Goal: Task Accomplishment & Management: Complete application form

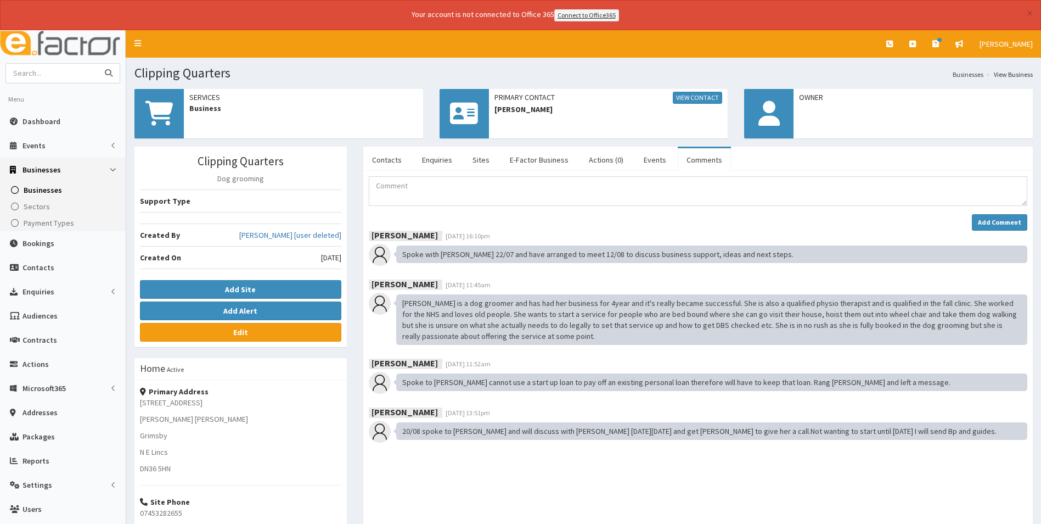
click at [53, 70] on input "text" at bounding box center [52, 73] width 92 height 19
type input "maker club"
click at [98, 64] on button "submit" at bounding box center [109, 73] width 22 height 19
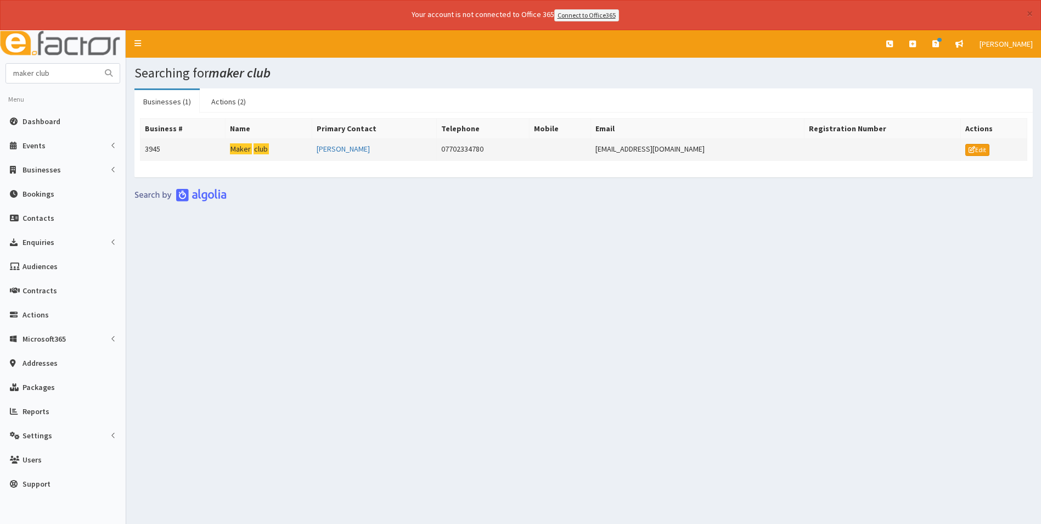
click at [261, 145] on mark "club" at bounding box center [261, 149] width 15 height 12
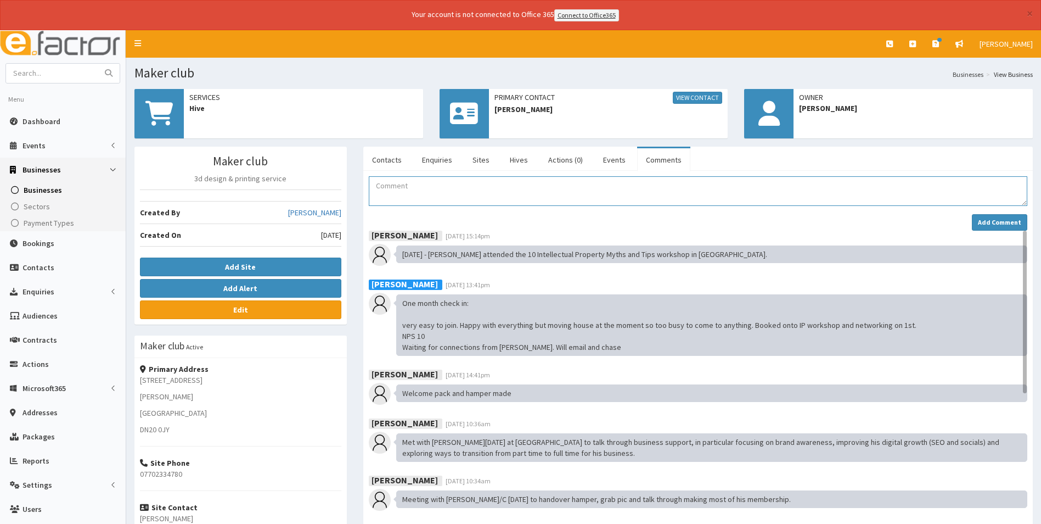
click at [386, 193] on textarea "Comment" at bounding box center [698, 191] width 659 height 30
click at [76, 74] on input "text" at bounding box center [52, 73] width 92 height 19
type input "humber hr"
click at [98, 64] on button "submit" at bounding box center [109, 73] width 22 height 19
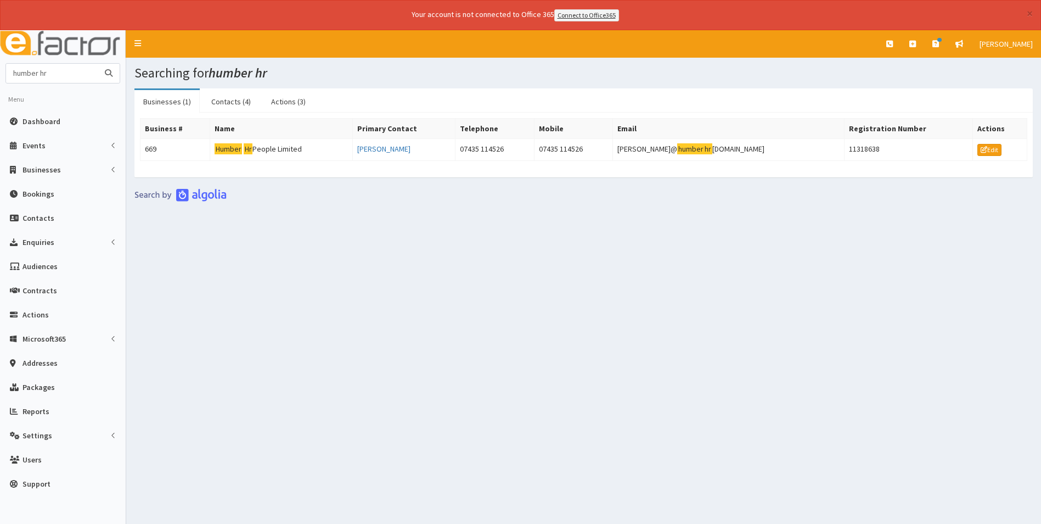
drag, startPoint x: 58, startPoint y: 71, endPoint x: -47, endPoint y: 70, distance: 104.8
click at [0, 70] on html "× Your account is not connected to Office 365 Connect to Office365 E Toggle nav…" at bounding box center [520, 277] width 1041 height 554
click at [53, 121] on span "Dashboard" at bounding box center [42, 121] width 38 height 10
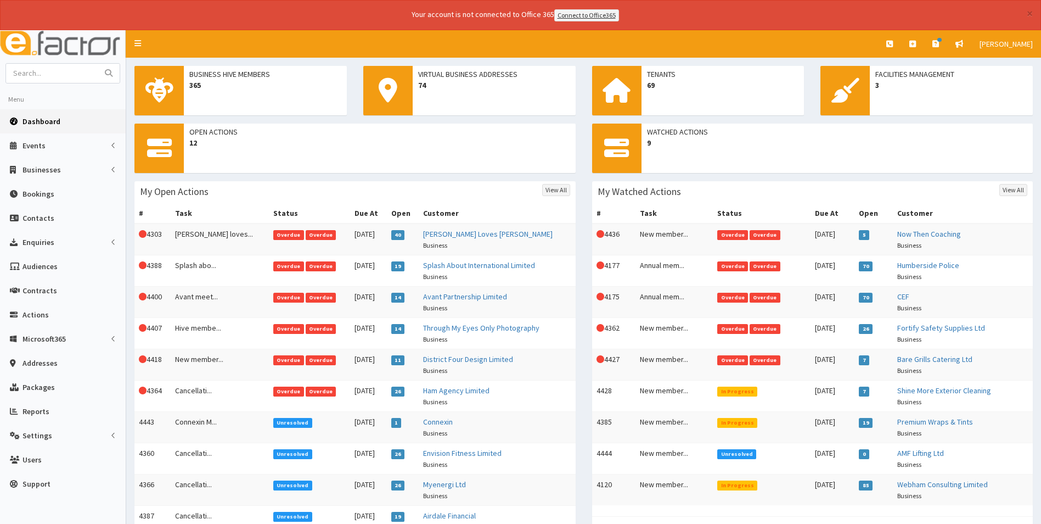
click at [59, 63] on form at bounding box center [62, 73] width 115 height 20
drag, startPoint x: 69, startPoint y: 70, endPoint x: 62, endPoint y: 80, distance: 12.2
click at [71, 70] on input "text" at bounding box center [52, 73] width 92 height 19
type input "maker"
click at [98, 64] on button "submit" at bounding box center [109, 73] width 22 height 19
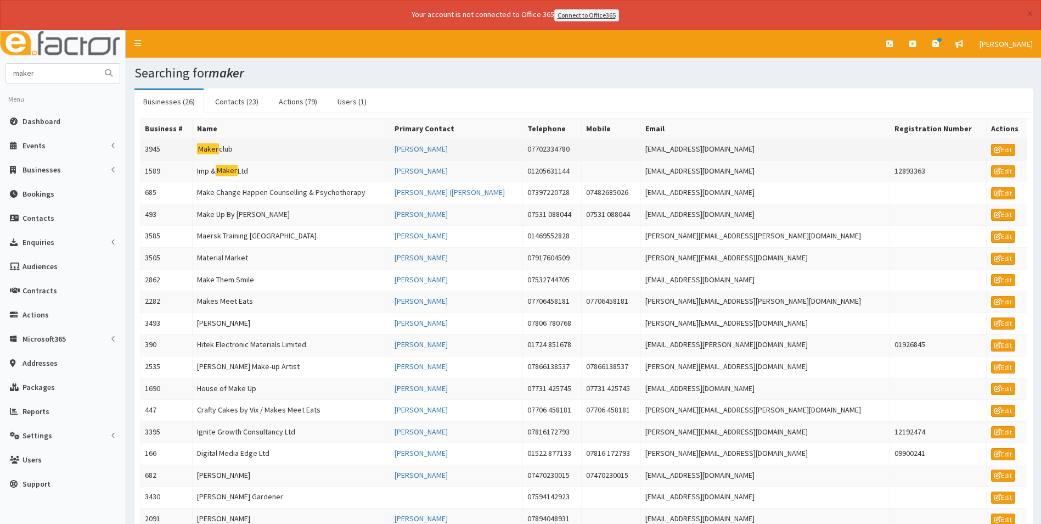
click at [219, 148] on mark "Maker" at bounding box center [208, 149] width 22 height 12
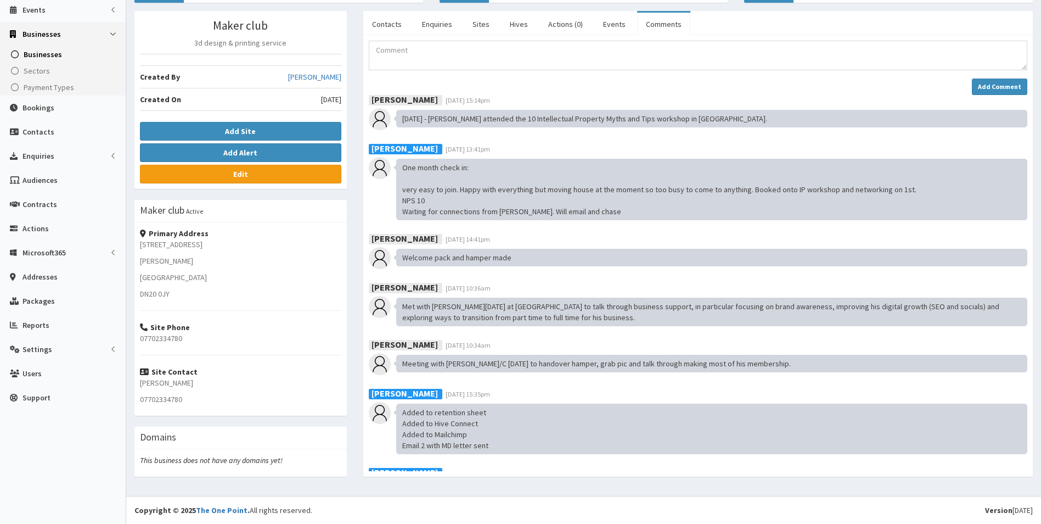
scroll to position [81, 0]
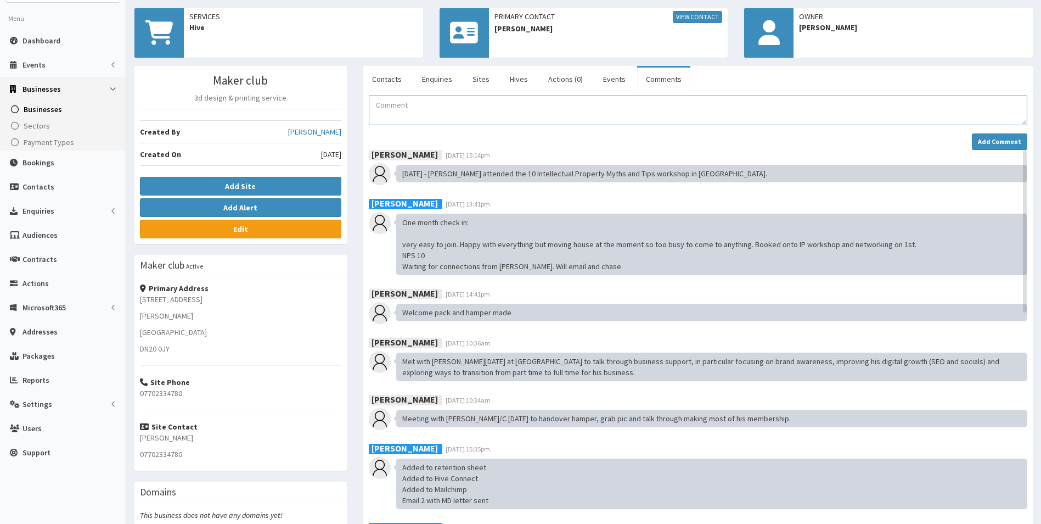
click at [405, 114] on textarea "Comment" at bounding box center [698, 110] width 659 height 30
type textarea "Left voicemail for Lee to call back in regard to his email advising he wishes t…"
click at [987, 145] on strong "Add Comment" at bounding box center [999, 141] width 43 height 8
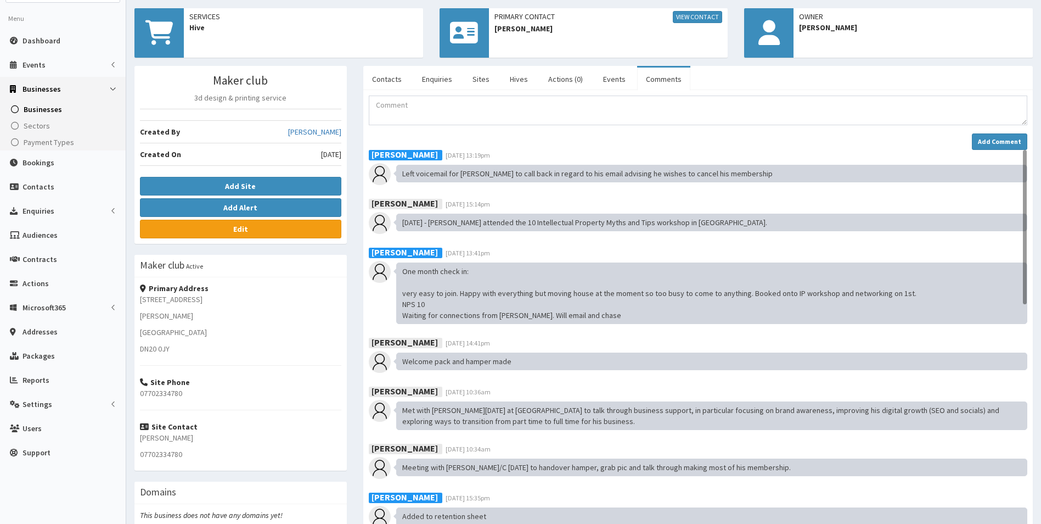
click at [390, 93] on div "Name Contact Type Phone Mobile Email Job Title Email Telephone Mobile Newslette…" at bounding box center [698, 310] width 670 height 441
click at [415, 122] on textarea "Comment" at bounding box center [698, 110] width 659 height 30
click at [801, 110] on textarea "Spoke to Lee on the telephone. Advised memberhsip will end on 11th September. H…" at bounding box center [698, 110] width 659 height 30
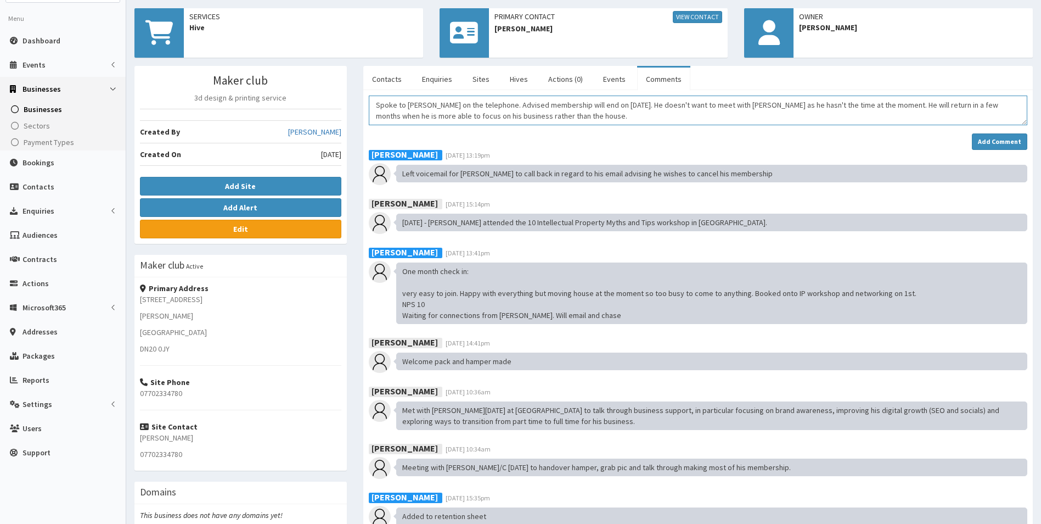
click at [587, 114] on textarea "Spoke to Lee on the telephone. Advised membership will end on 11th September. H…" at bounding box center [698, 110] width 659 height 30
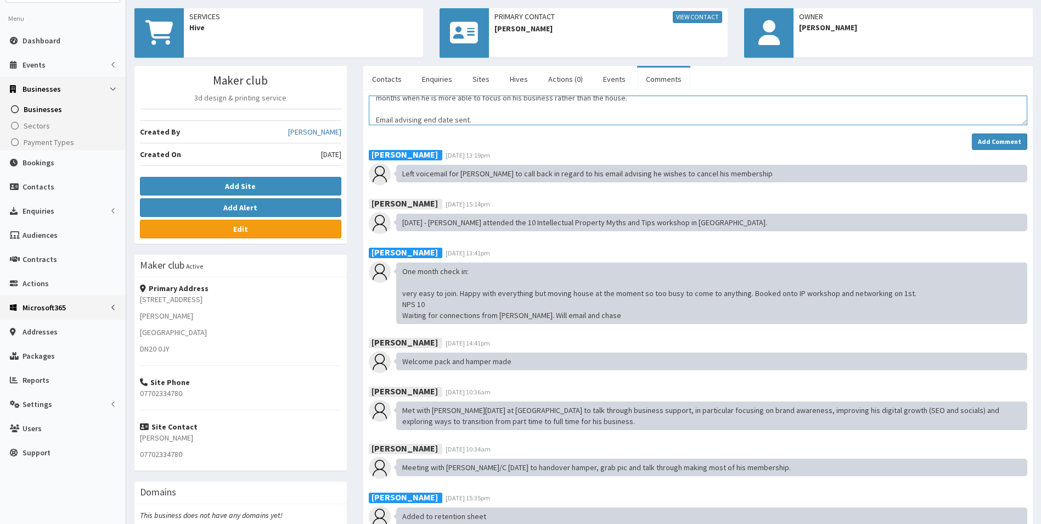
type textarea "Spoke to Lee on the telephone. Advised membership will end on 11th September. H…"
click at [998, 142] on strong "Add Comment" at bounding box center [999, 141] width 43 height 8
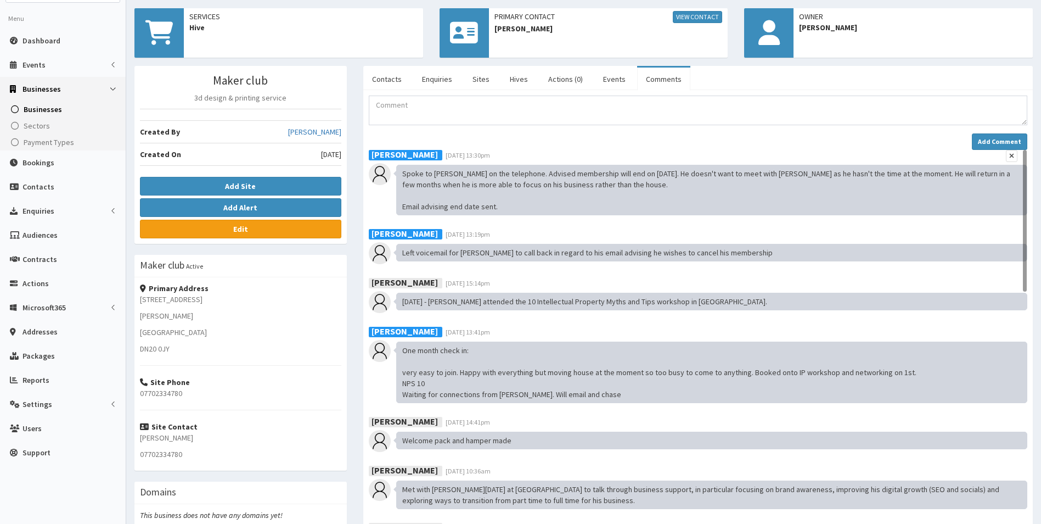
scroll to position [0, 0]
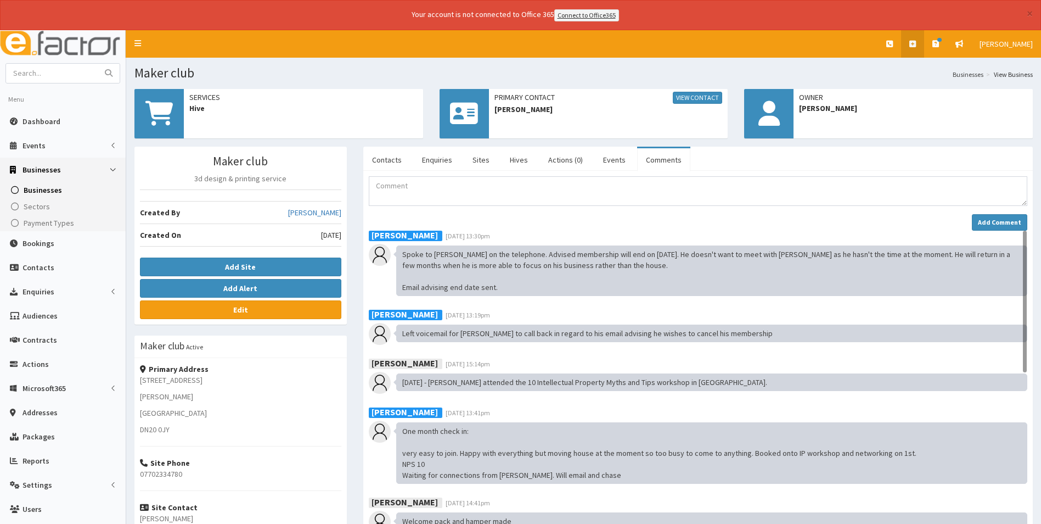
click at [913, 43] on icon at bounding box center [912, 44] width 7 height 8
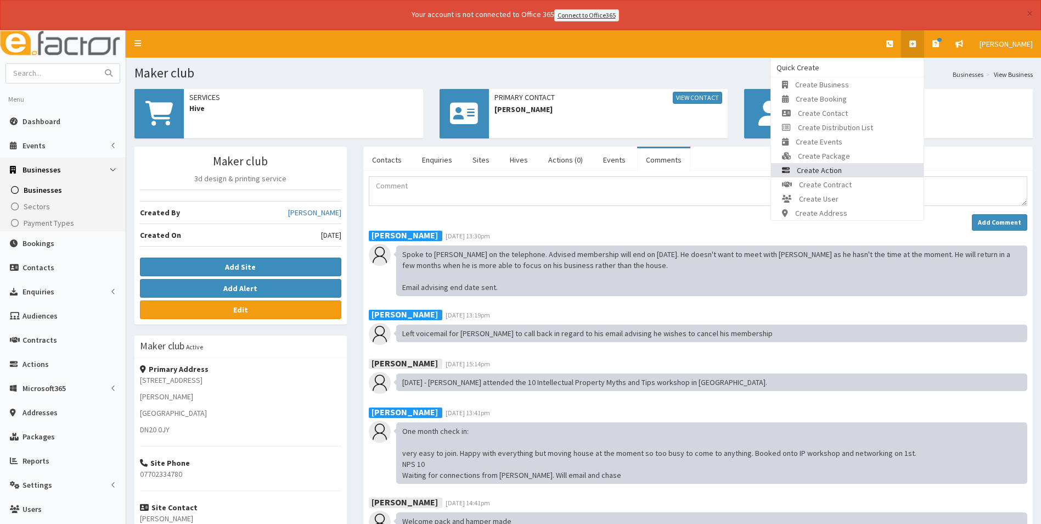
click at [858, 168] on link "Create Action" at bounding box center [847, 170] width 153 height 14
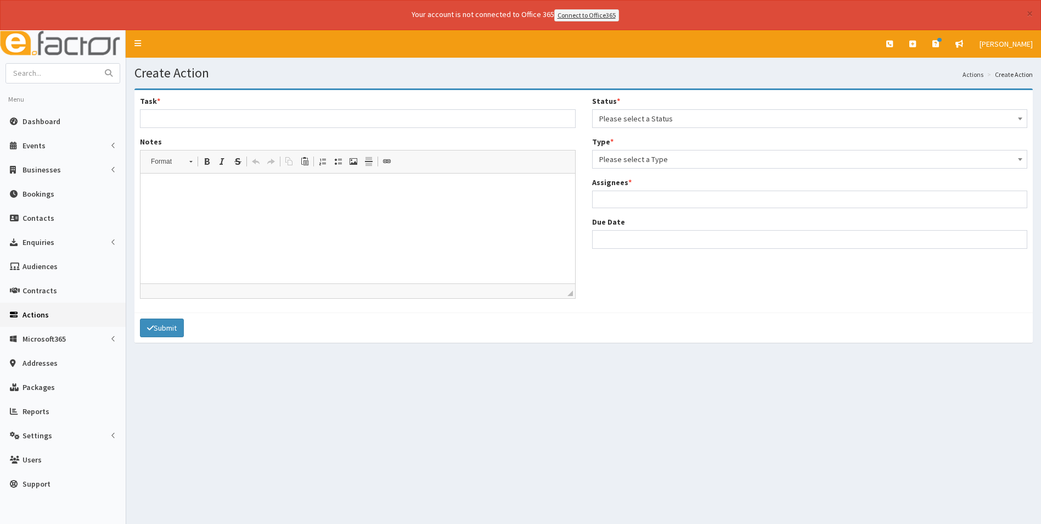
select select
click at [689, 114] on span "Please select a Status" at bounding box center [810, 118] width 422 height 15
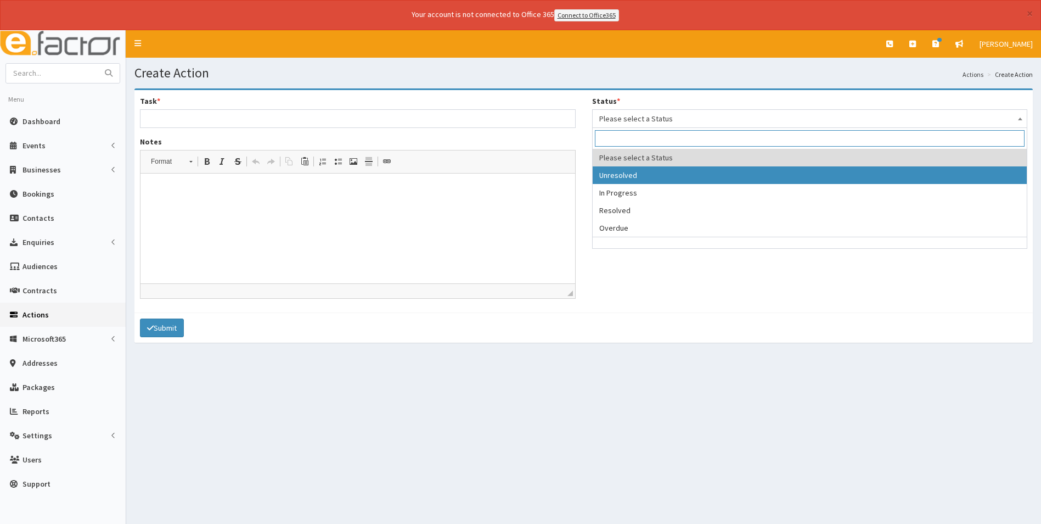
select select "1"
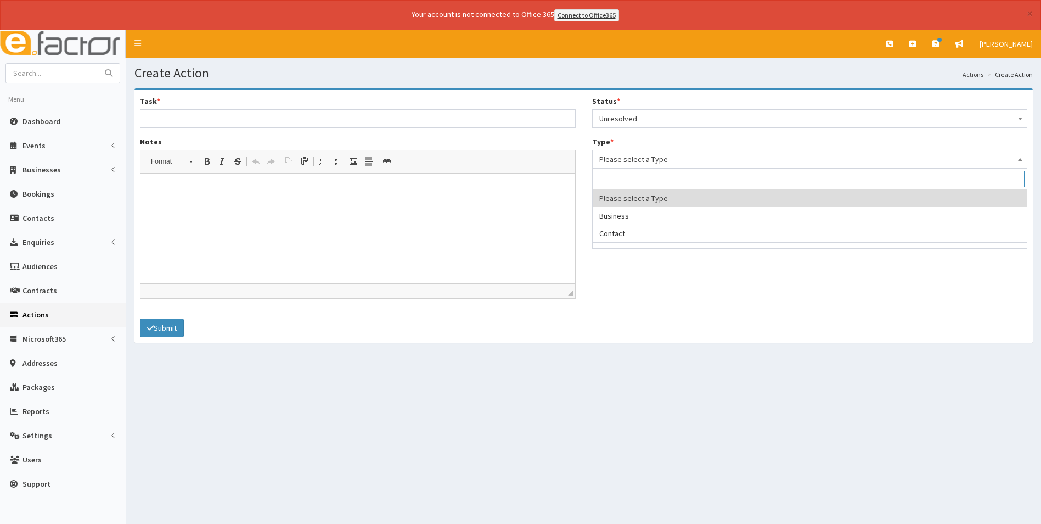
click at [649, 157] on span "Please select a Type" at bounding box center [810, 158] width 422 height 15
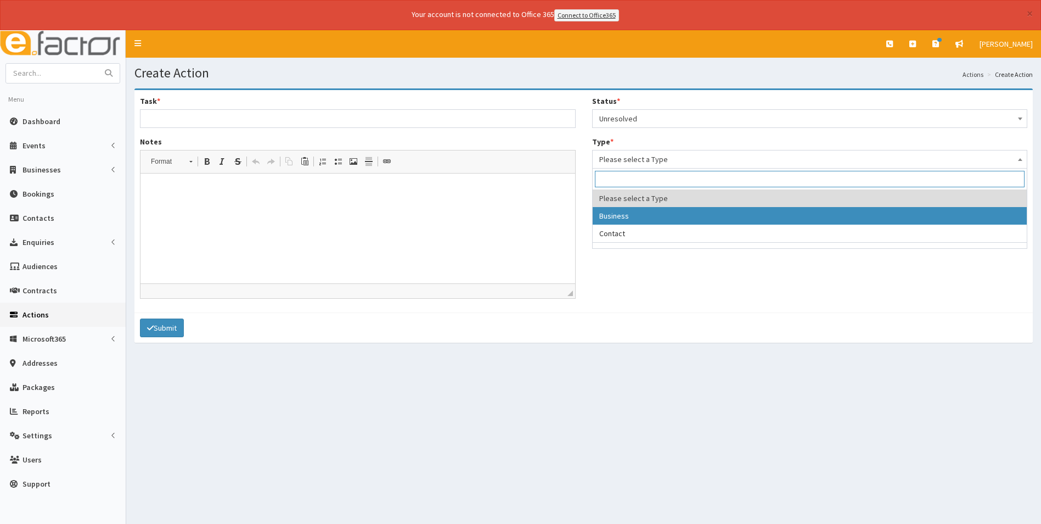
select select "business"
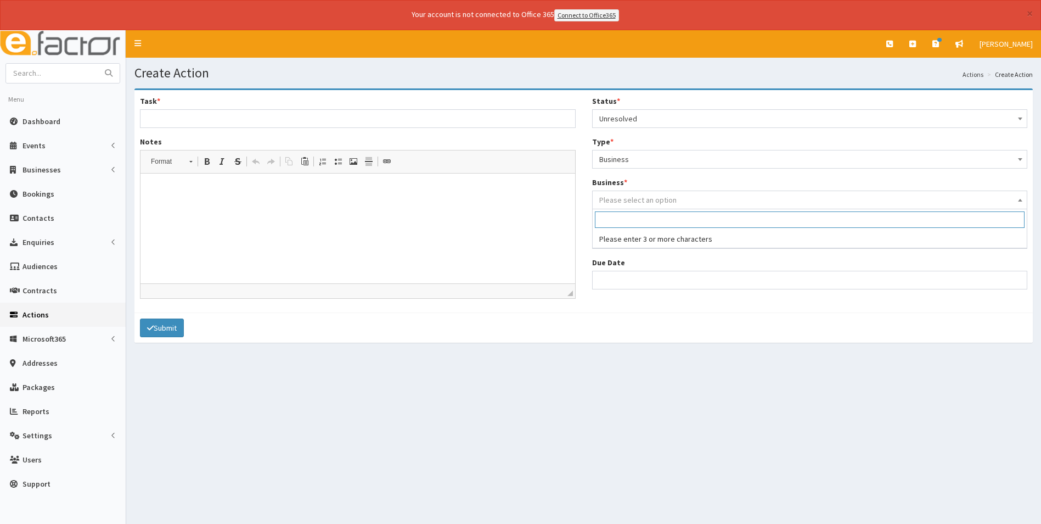
click at [641, 201] on span "Please select an option" at bounding box center [637, 200] width 77 height 10
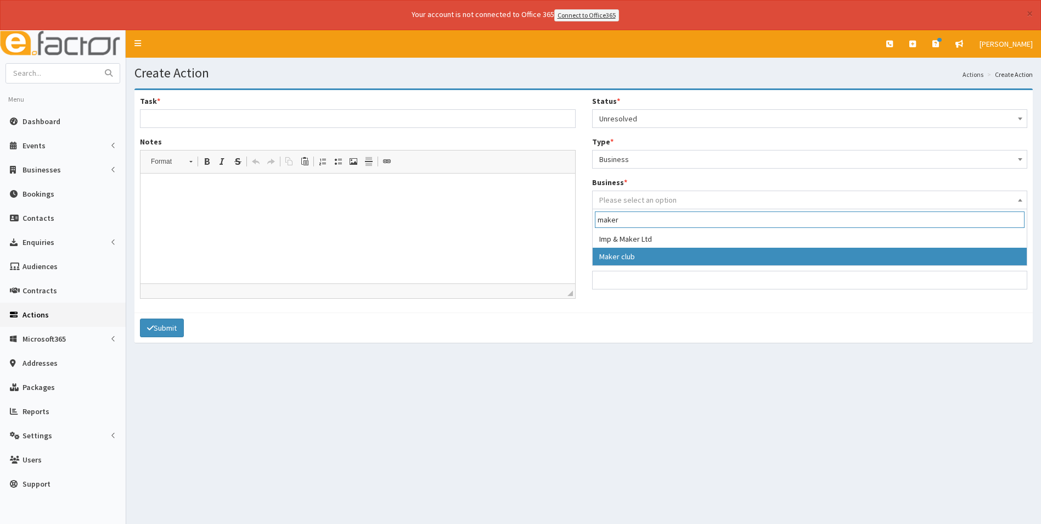
type input "maker"
select select "3945"
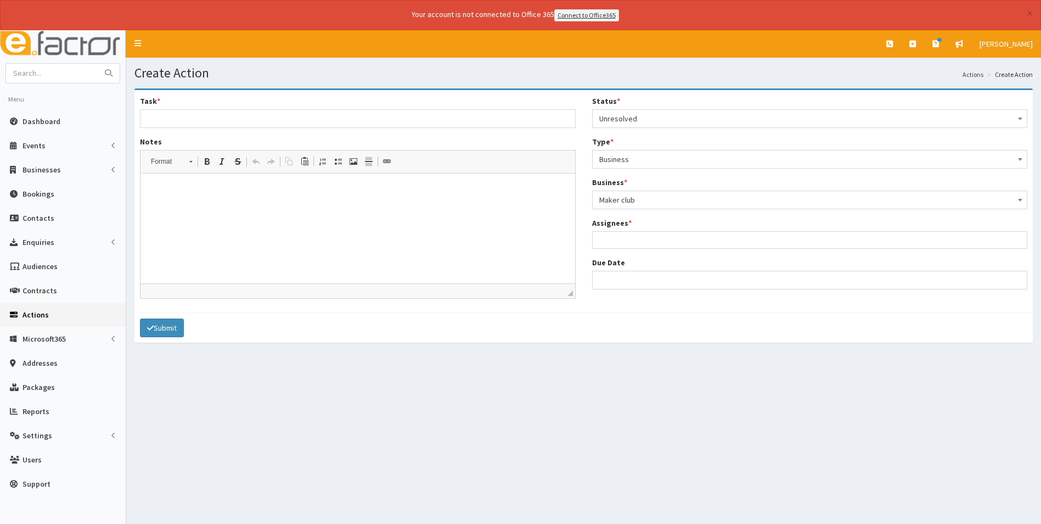
click at [623, 239] on ul at bounding box center [810, 239] width 435 height 14
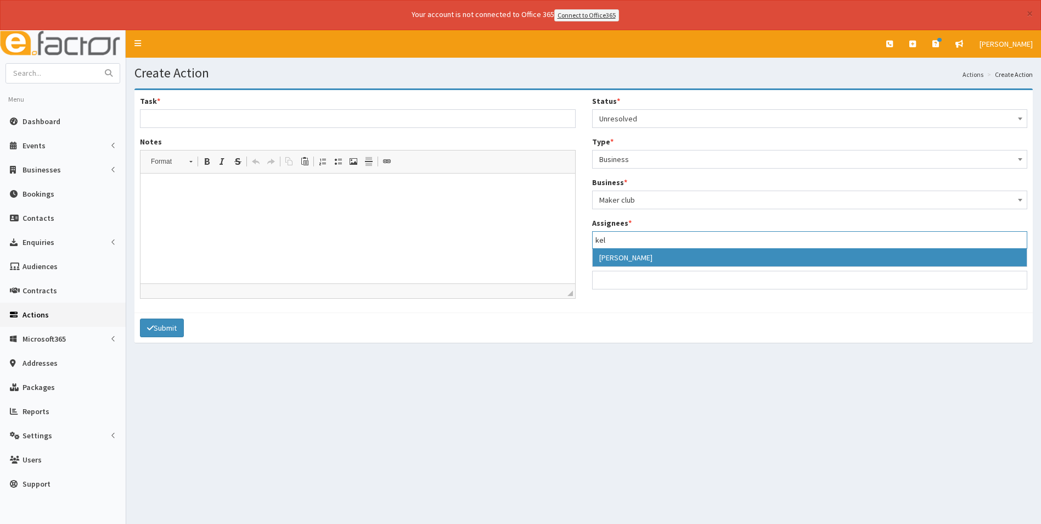
type input "kel"
select select "35"
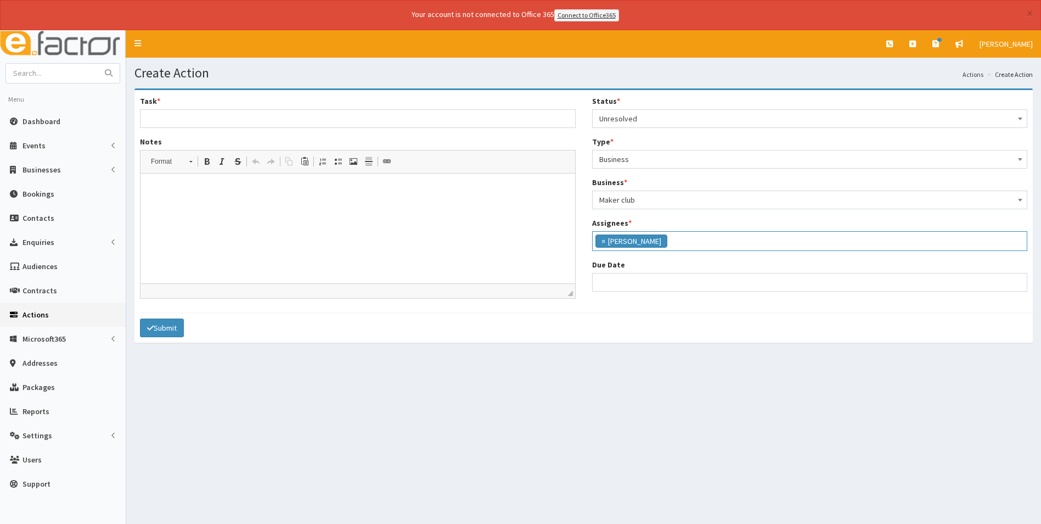
scroll to position [104, 0]
select select "12"
click at [623, 279] on input "Due Date" at bounding box center [810, 282] width 436 height 19
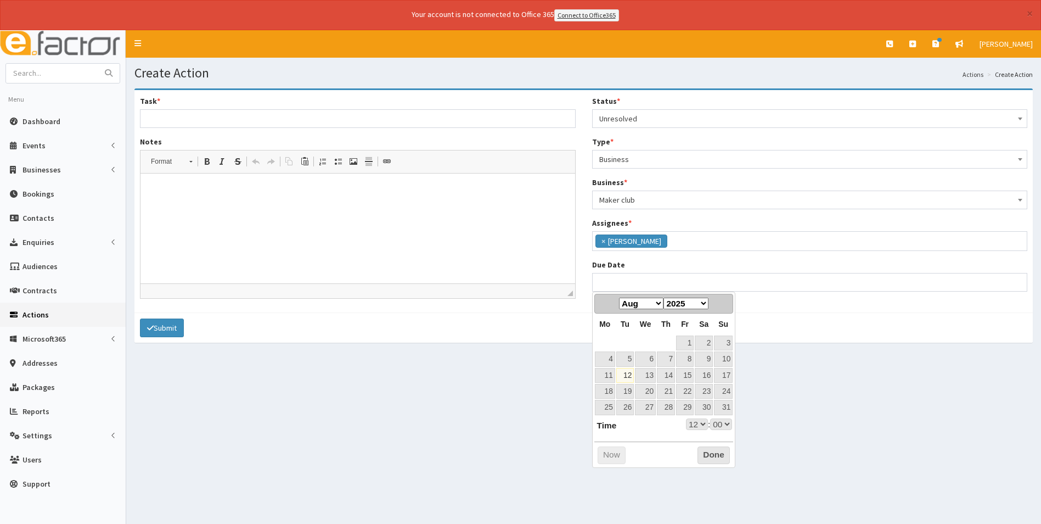
click at [660, 304] on select "Jan Feb Mar Apr May Jun Jul Aug Sep Oct Nov Dec" at bounding box center [641, 303] width 44 height 12
select select "12"
click at [668, 359] on link "11" at bounding box center [666, 358] width 18 height 15
type input "11-09-2025 12:00"
select select "12"
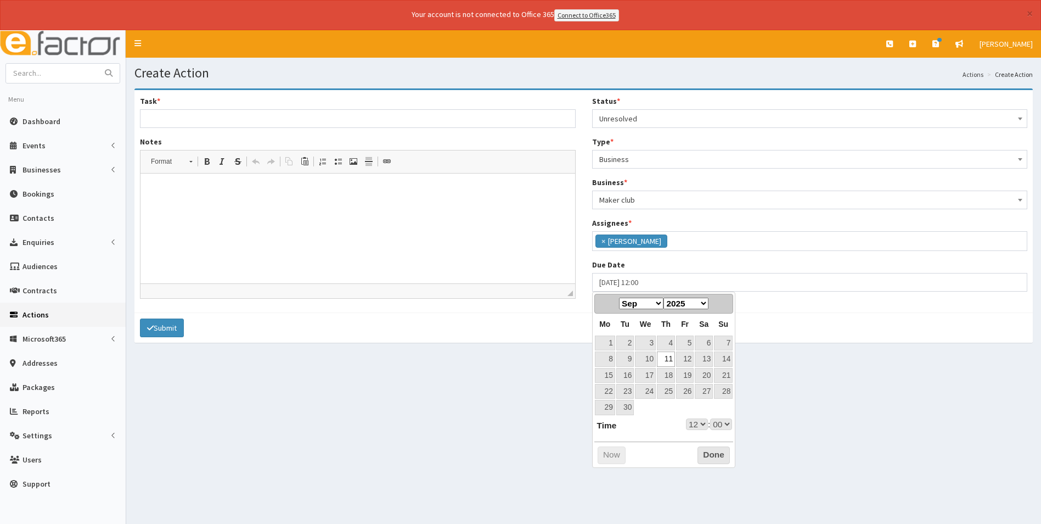
click at [699, 423] on select "00 01 02 03 04 05 06 07 08 09 10 11 12 13 14 15 16 17 18 19 20 21 22 23" at bounding box center [697, 424] width 22 height 12
select select "17"
type input "11-09-2025 17:00"
click at [714, 456] on button "Done" at bounding box center [714, 455] width 32 height 18
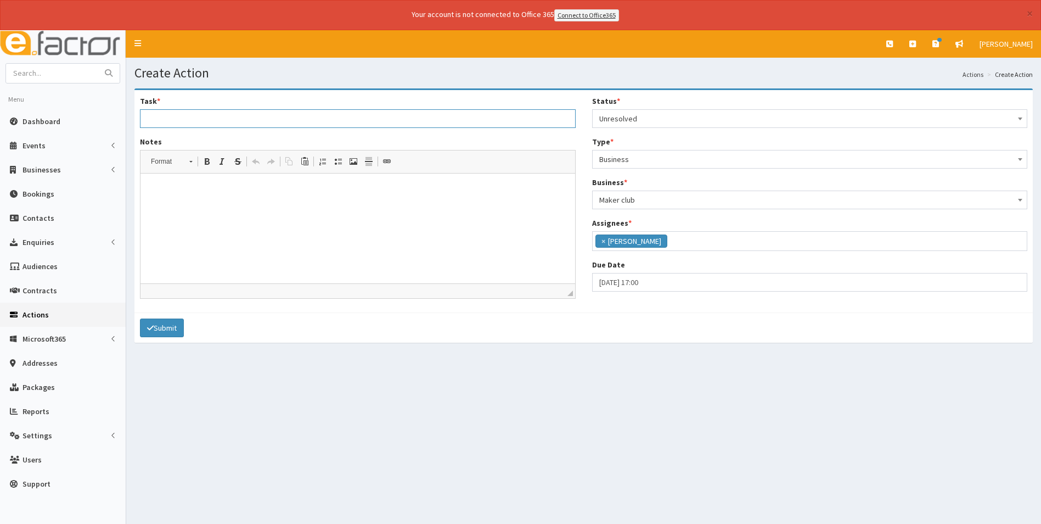
click at [190, 119] on input "Task *" at bounding box center [358, 118] width 436 height 19
type input "Cancellation of membership"
click at [219, 204] on html at bounding box center [358, 189] width 435 height 33
click at [343, 189] on p "Notice given on membership. End date 11th September. pleae can you cancel the i…" at bounding box center [357, 190] width 413 height 12
click at [333, 186] on p "Notice given on membership. End date 11th September. pleas e can you cancel the…" at bounding box center [357, 190] width 413 height 12
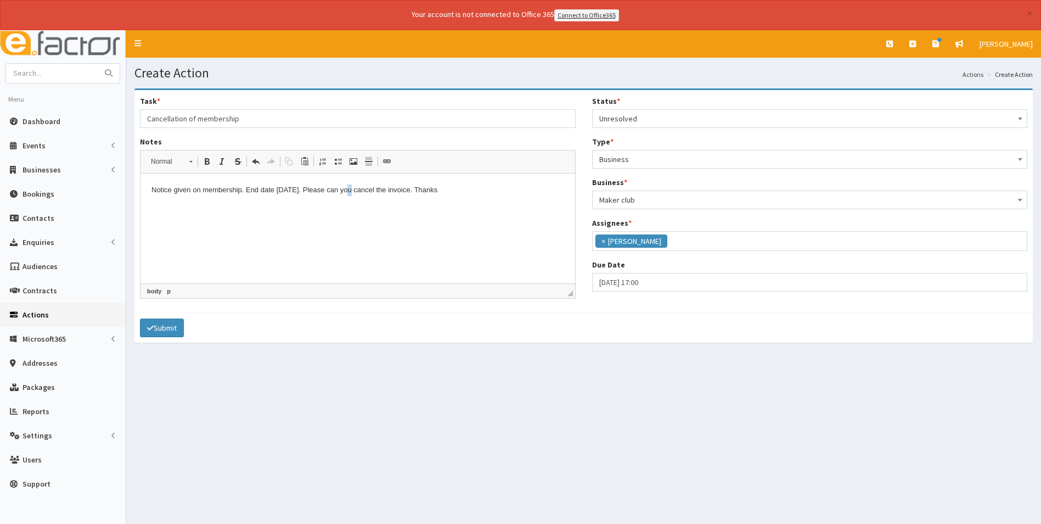
click at [378, 206] on html "Notice given on membership. End date 11th September. P leas e can you cancel th…" at bounding box center [358, 189] width 435 height 33
click at [413, 206] on html "Notice given on membership. End date 11th September. P leas e can you cancel th…" at bounding box center [358, 189] width 435 height 33
drag, startPoint x: 327, startPoint y: 190, endPoint x: 145, endPoint y: 186, distance: 181.7
click at [145, 186] on html "Notice given on membership. End date 11th September. P leas e can you cancel th…" at bounding box center [358, 189] width 435 height 33
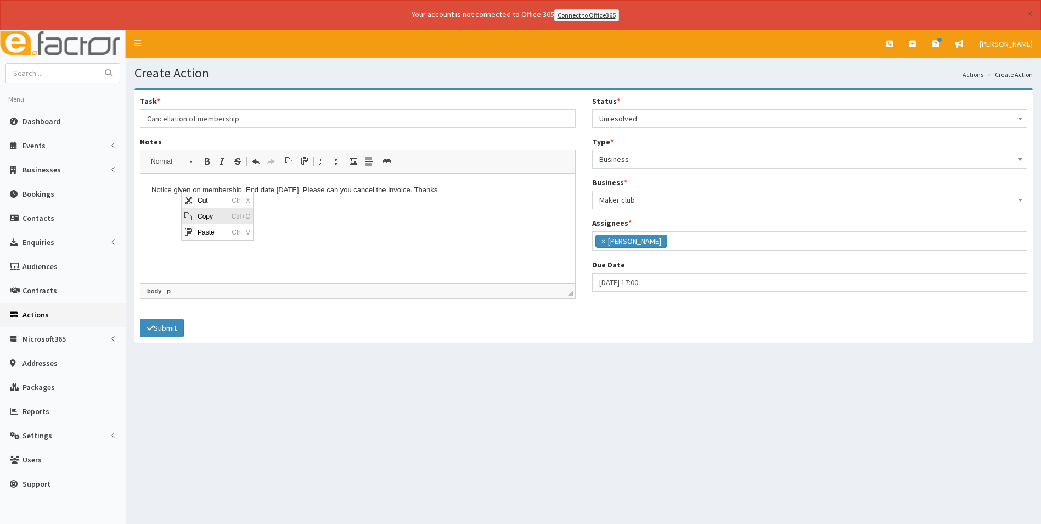
click at [211, 215] on span "Copy" at bounding box center [212, 215] width 34 height 16
copy p "Notice given on membership. End date 11th September"
click at [175, 325] on button "Submit" at bounding box center [162, 327] width 44 height 19
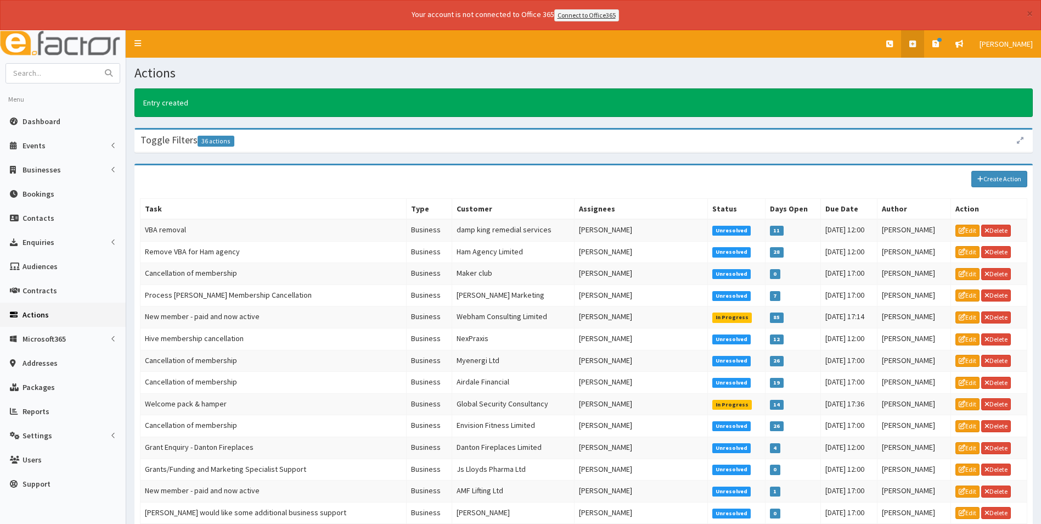
click at [916, 46] on icon at bounding box center [912, 44] width 7 height 8
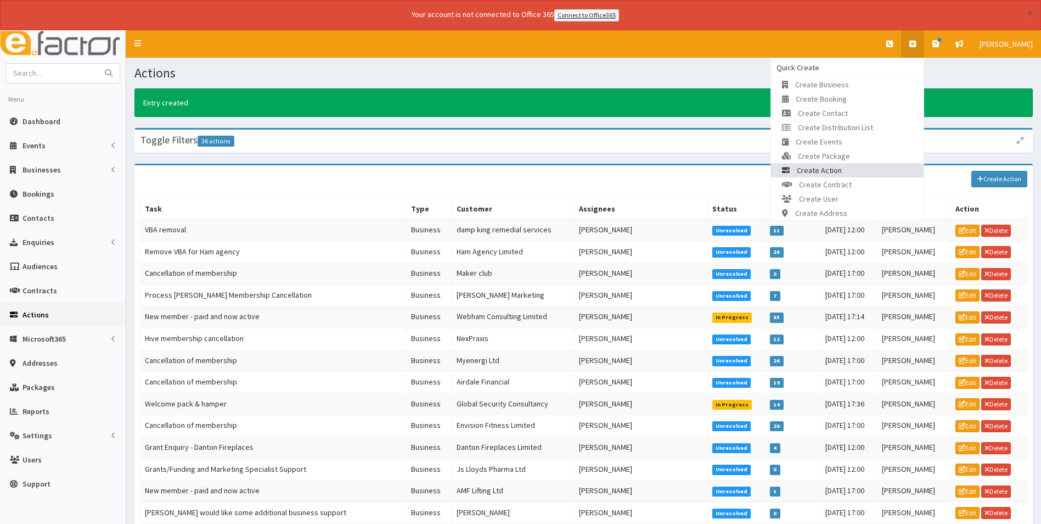
click at [861, 172] on link "Create Action" at bounding box center [847, 170] width 153 height 14
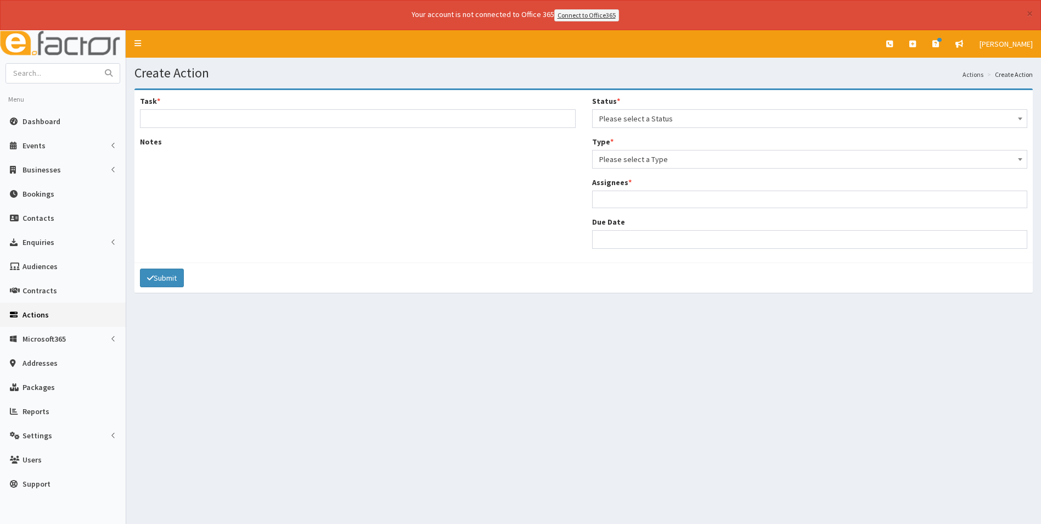
select select
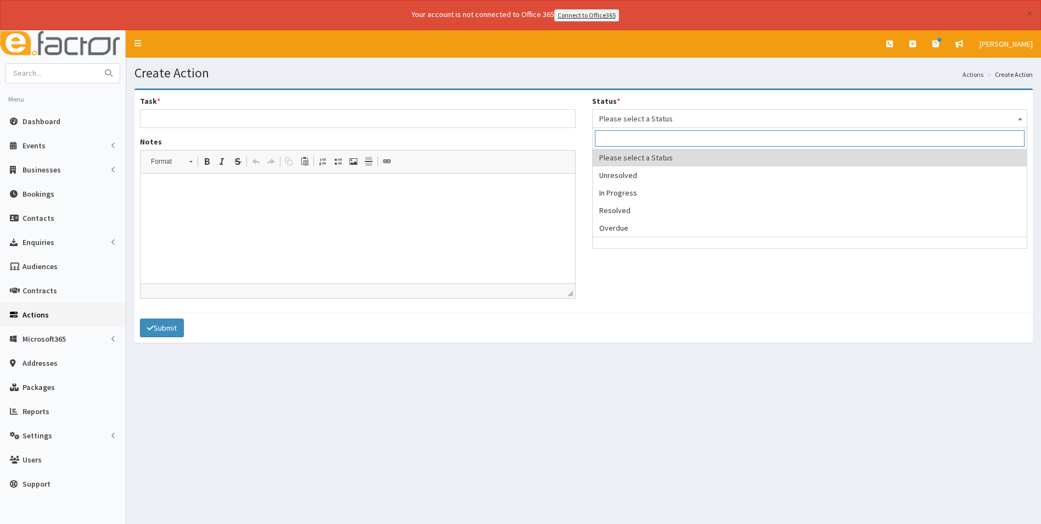
click at [659, 120] on span "Please select a Status" at bounding box center [810, 118] width 422 height 15
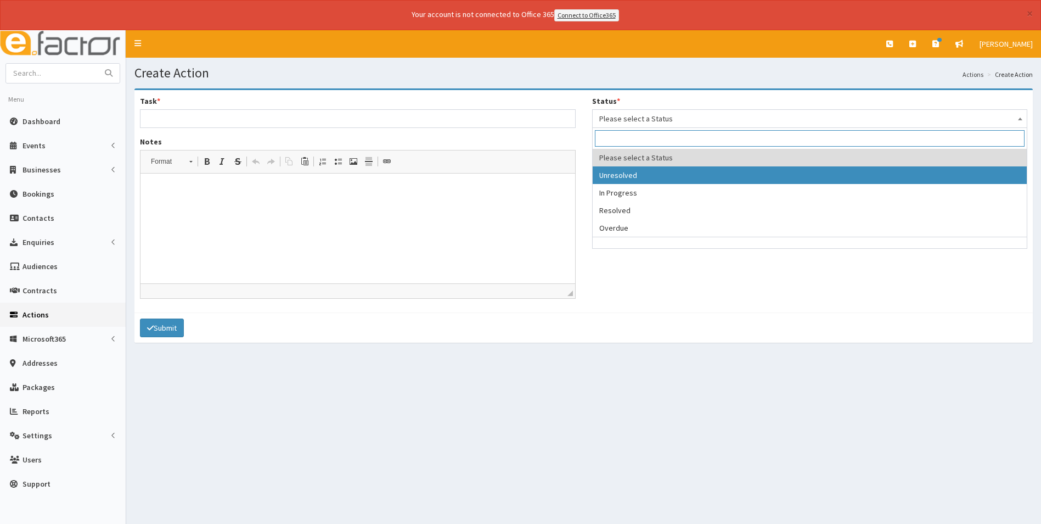
select select "1"
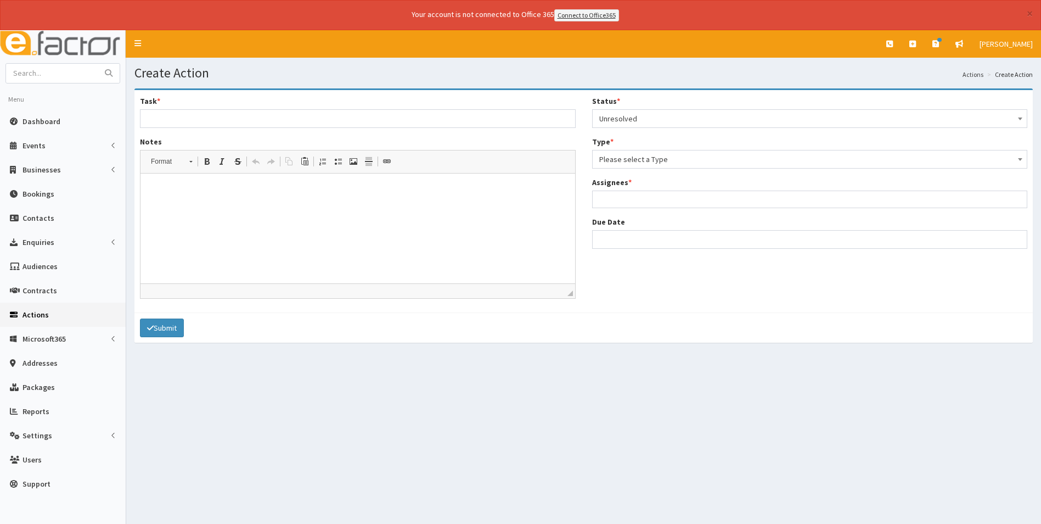
click at [630, 162] on span "Please select a Type" at bounding box center [810, 158] width 422 height 15
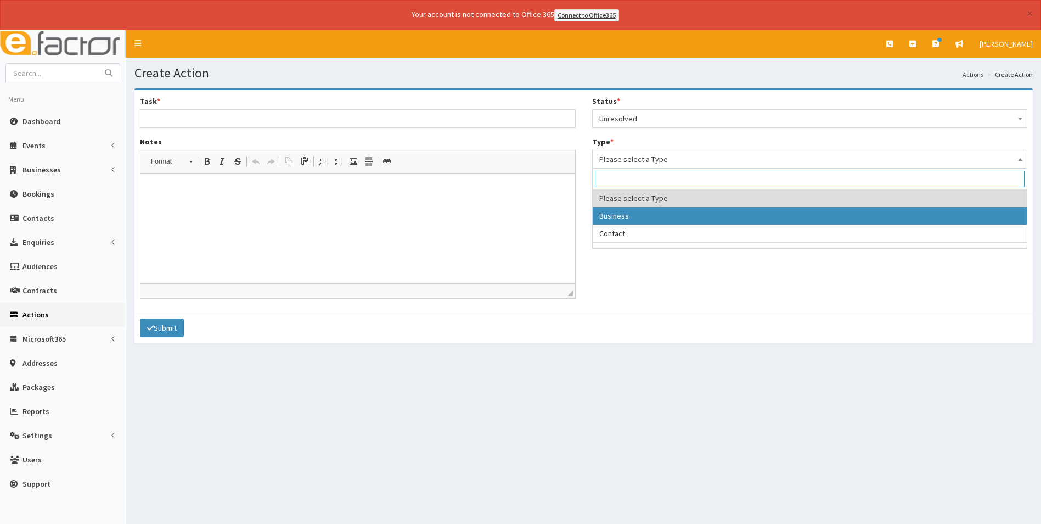
select select "business"
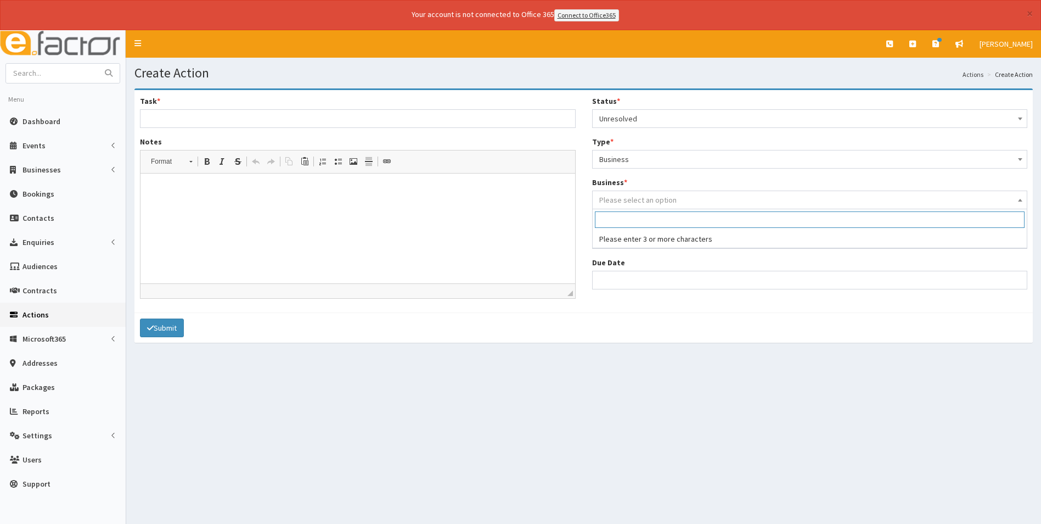
click at [638, 194] on span "Please select an option" at bounding box center [810, 199] width 422 height 15
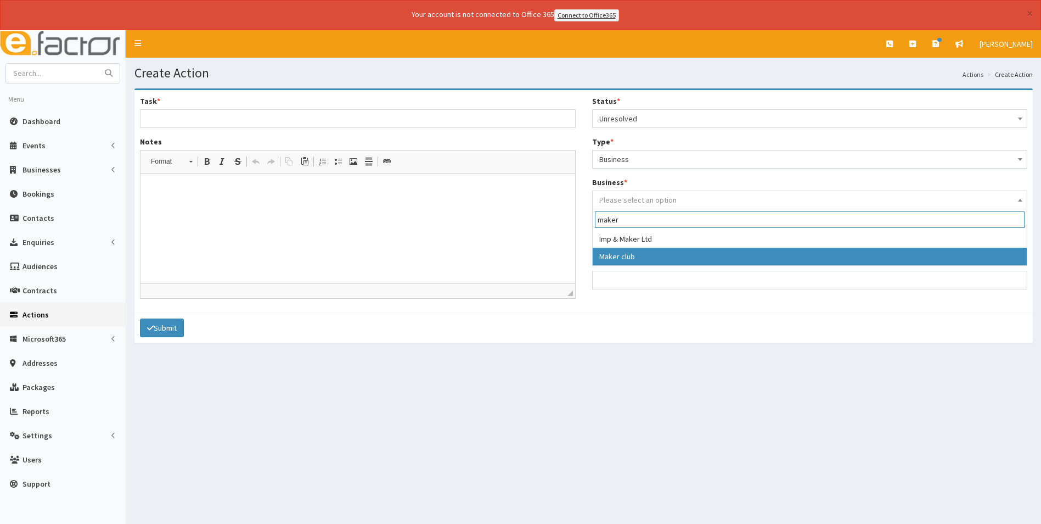
type input "maker"
select select "3945"
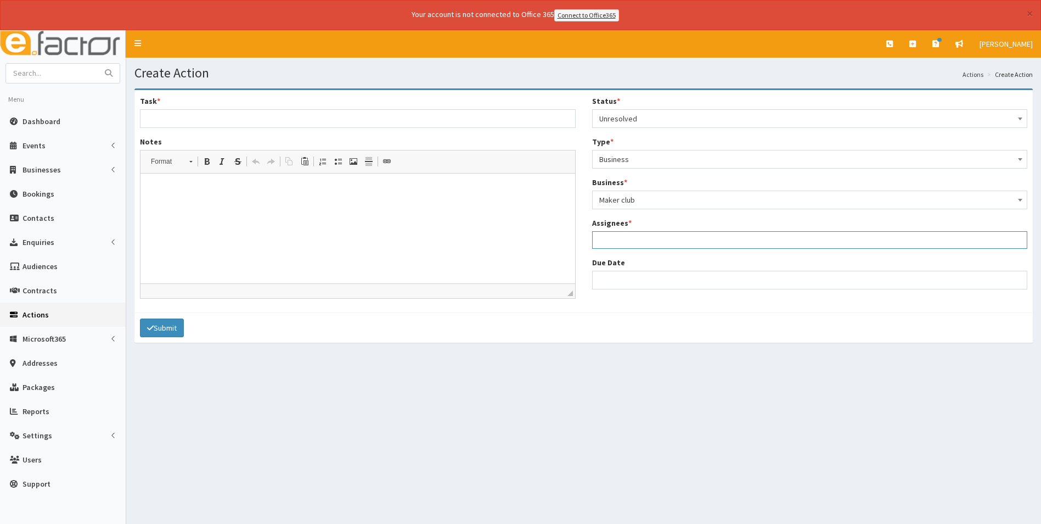
click at [622, 239] on ul at bounding box center [810, 239] width 435 height 14
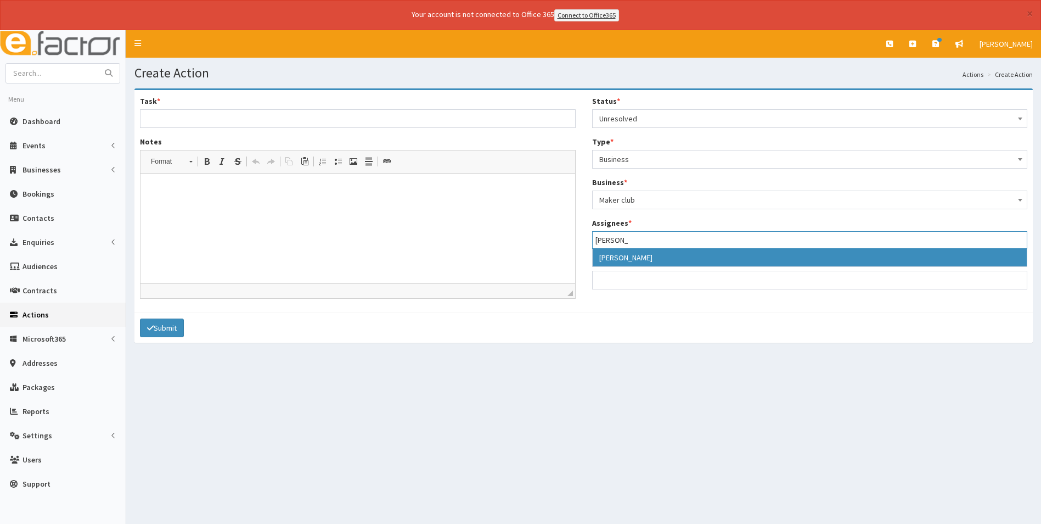
type input "[PERSON_NAME]"
select select "36"
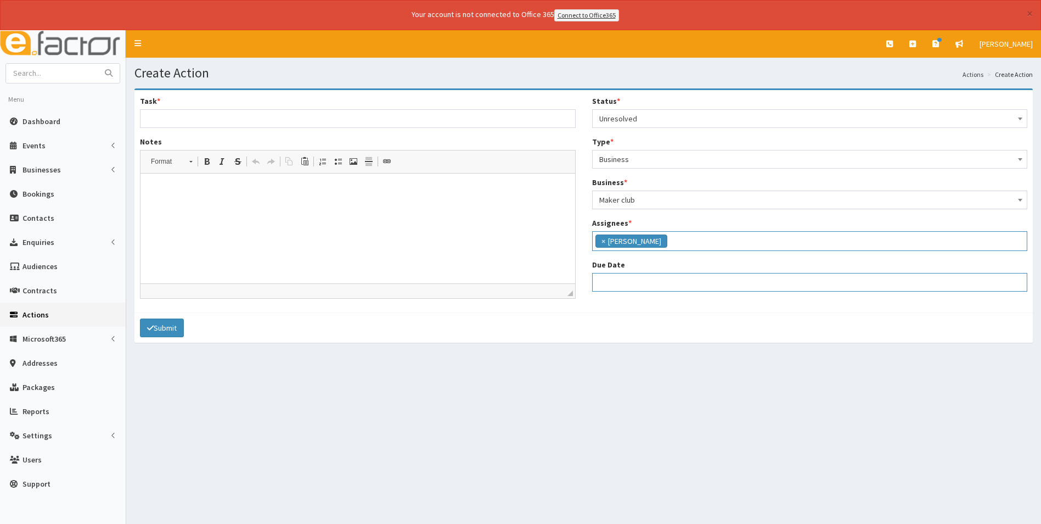
click at [636, 279] on input "Due Date" at bounding box center [810, 282] width 436 height 19
select select "12"
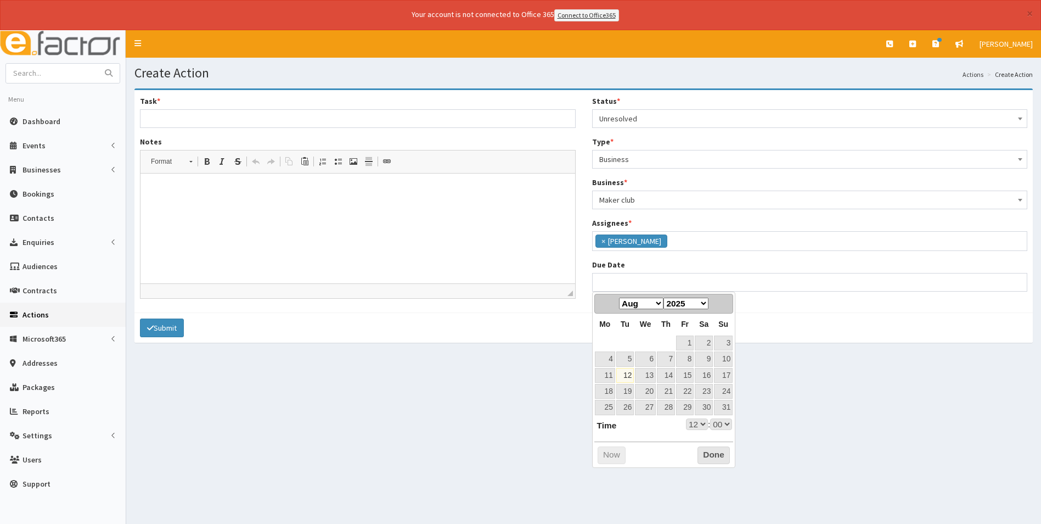
click at [662, 305] on select "Jan Feb Mar Apr May Jun [DATE] Aug Sep Oct Nov Dec" at bounding box center [641, 303] width 44 height 12
select select "12"
click at [672, 353] on link "11" at bounding box center [666, 358] width 18 height 15
type input "[DATE] 12:00"
select select "12"
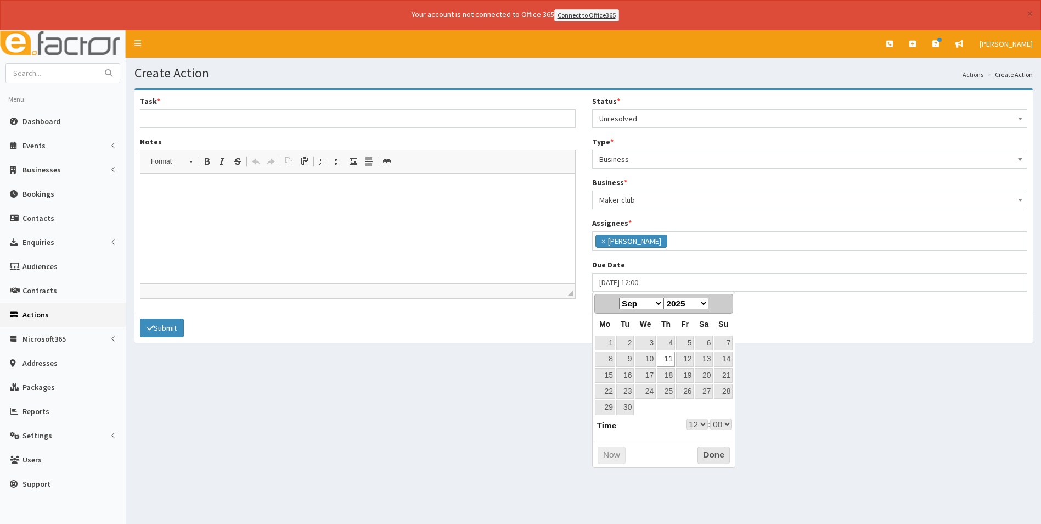
click at [700, 423] on select "00 01 02 03 04 05 06 07 08 09 10 11 12 13 14 15 16 17 18 19 20 21 22 23" at bounding box center [697, 424] width 22 height 12
type input "[DATE] 17:00"
select select "17"
click at [720, 454] on button "Done" at bounding box center [714, 455] width 32 height 18
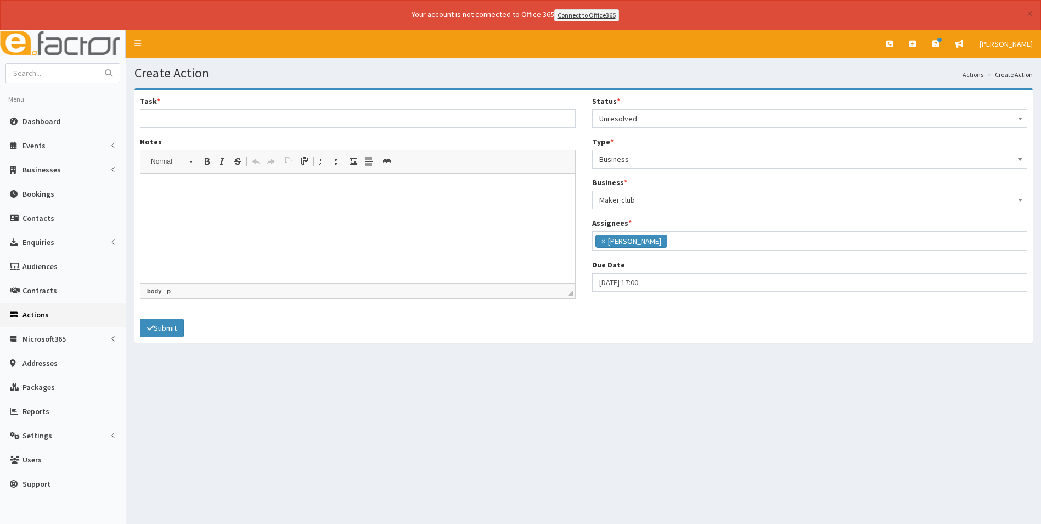
click at [201, 195] on p at bounding box center [357, 190] width 413 height 12
click at [178, 115] on input "Task *" at bounding box center [358, 118] width 436 height 19
type input "Cancellation of membership"
click at [429, 206] on html "Notice given on membership. End date 11th September" at bounding box center [358, 189] width 435 height 33
click at [172, 329] on button "Submit" at bounding box center [162, 327] width 44 height 19
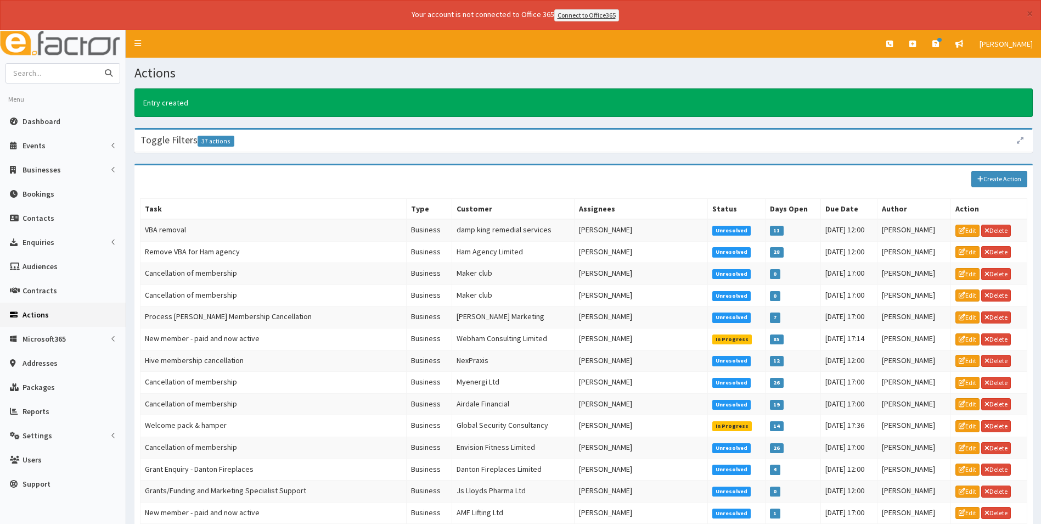
click at [74, 76] on input "text" at bounding box center [52, 73] width 92 height 19
type input "pink"
click at [98, 64] on button "submit" at bounding box center [109, 73] width 22 height 19
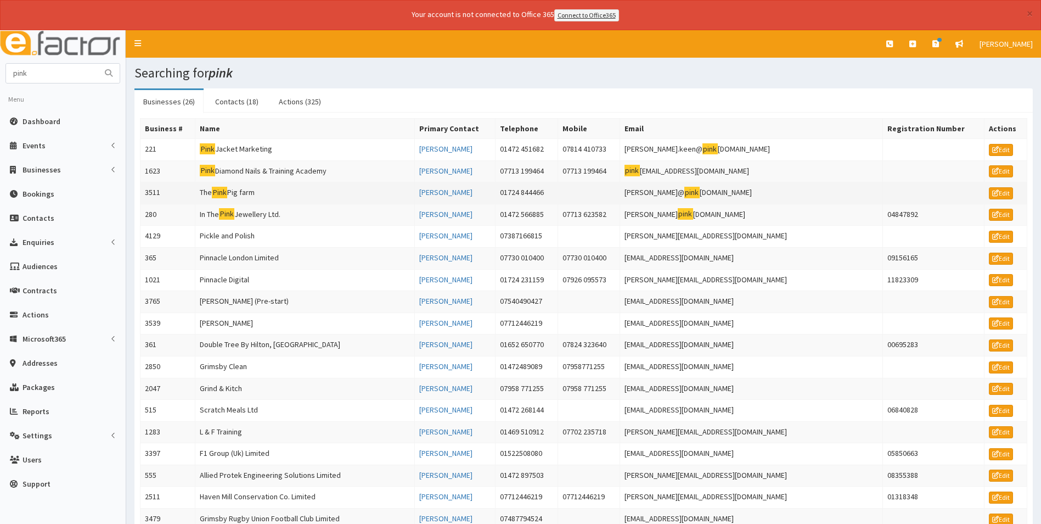
click at [244, 194] on td "The Pink Pig farm" at bounding box center [305, 193] width 220 height 22
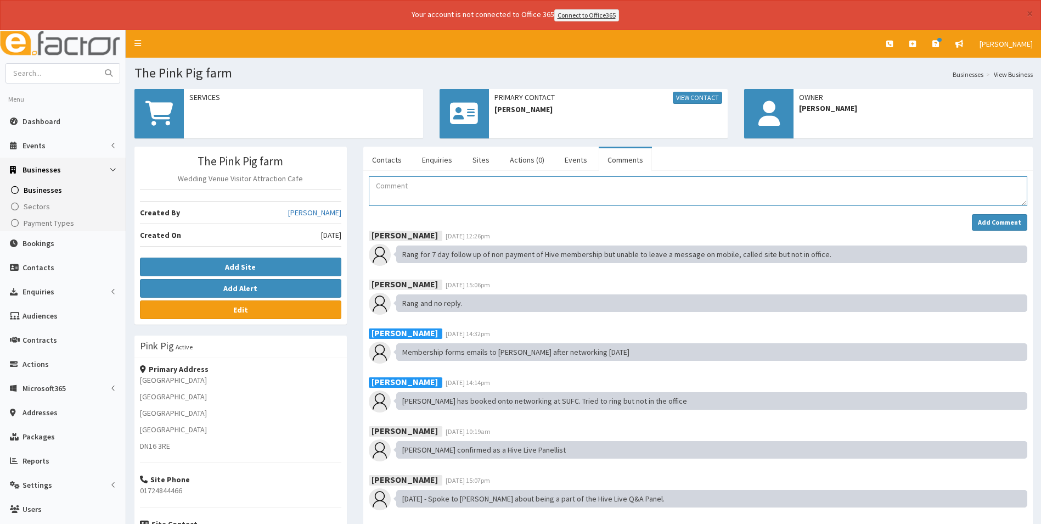
click at [398, 196] on textarea "Comment" at bounding box center [698, 191] width 659 height 30
click at [386, 161] on link "Contacts" at bounding box center [386, 159] width 47 height 23
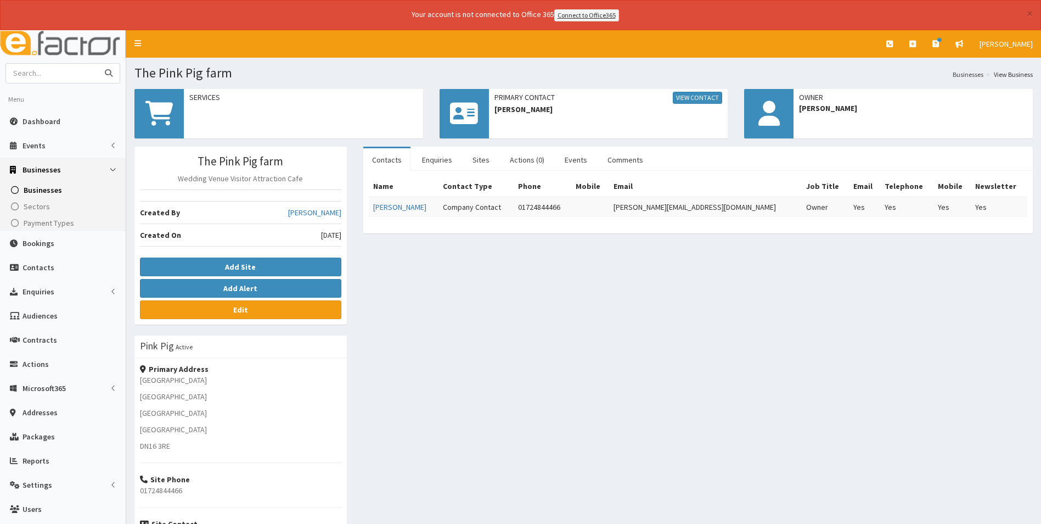
click at [67, 76] on input "text" at bounding box center [52, 73] width 92 height 19
type input "rengenerous"
click at [98, 64] on button "submit" at bounding box center [109, 73] width 22 height 19
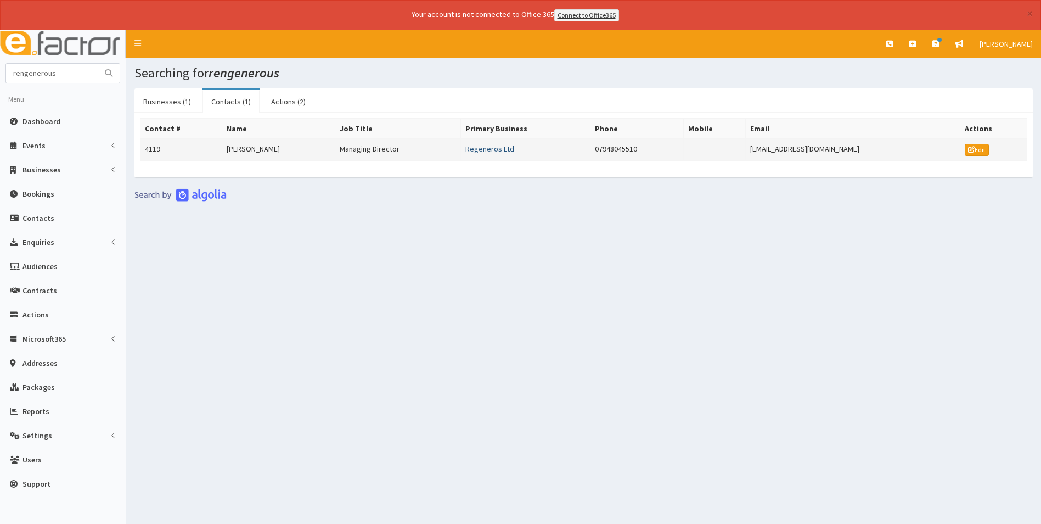
click at [502, 150] on link "Regeneros Ltd" at bounding box center [489, 149] width 49 height 10
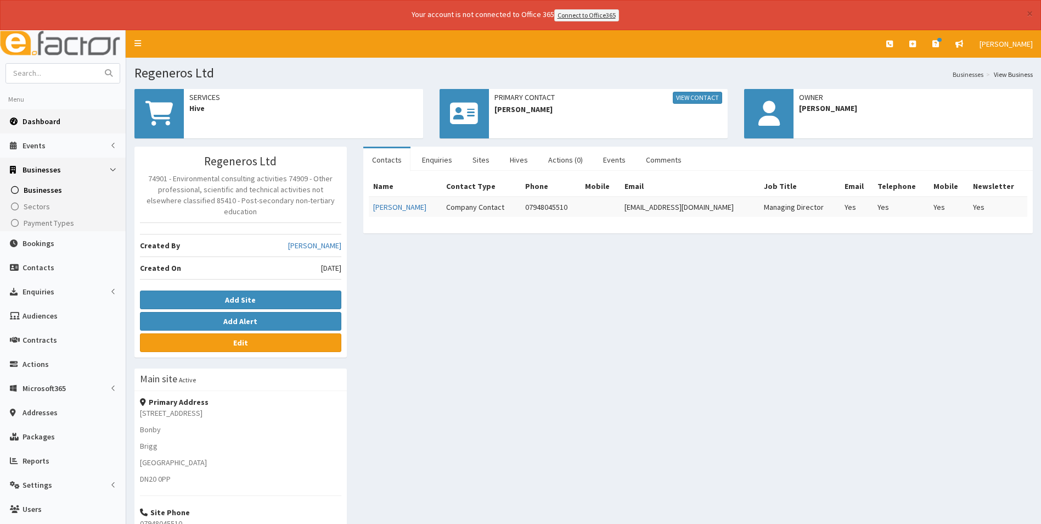
click at [43, 115] on link "Dashboard" at bounding box center [63, 121] width 126 height 24
